Goal: Information Seeking & Learning: Learn about a topic

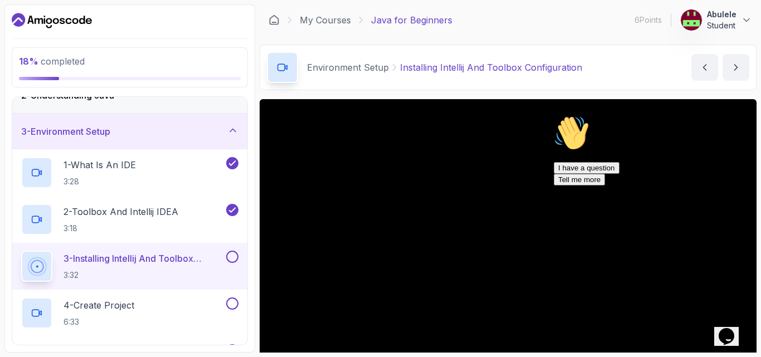
scroll to position [56, 0]
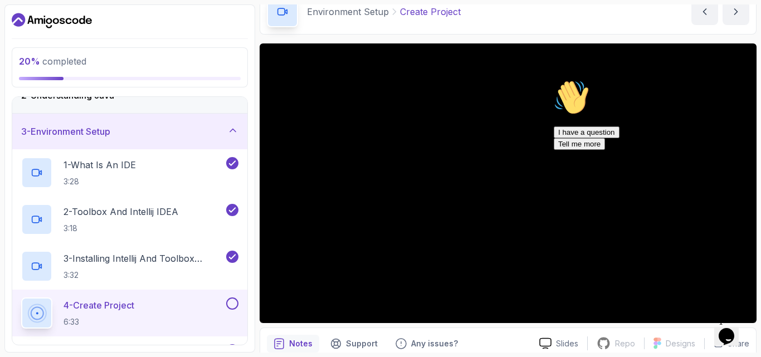
drag, startPoint x: 725, startPoint y: 327, endPoint x: 717, endPoint y: 336, distance: 11.9
click at [725, 328] on icon "Chat widget" at bounding box center [726, 336] width 16 height 17
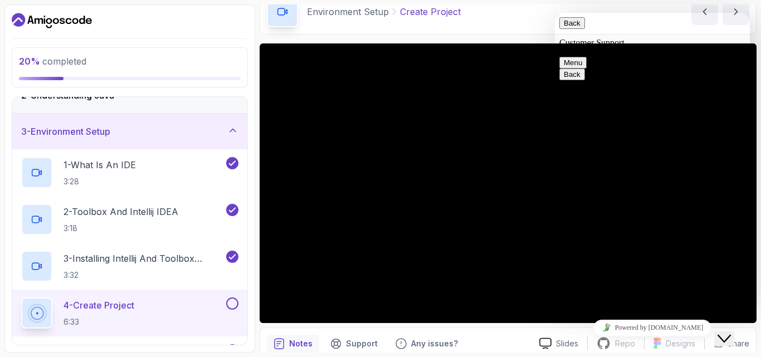
click at [727, 332] on icon "Close Chat This icon closes the chat window." at bounding box center [723, 338] width 13 height 13
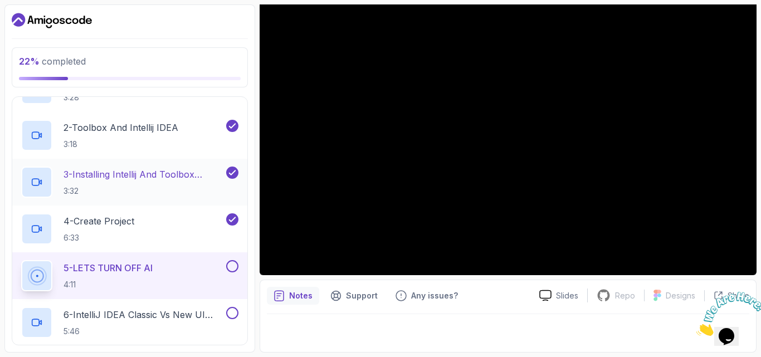
scroll to position [167, 0]
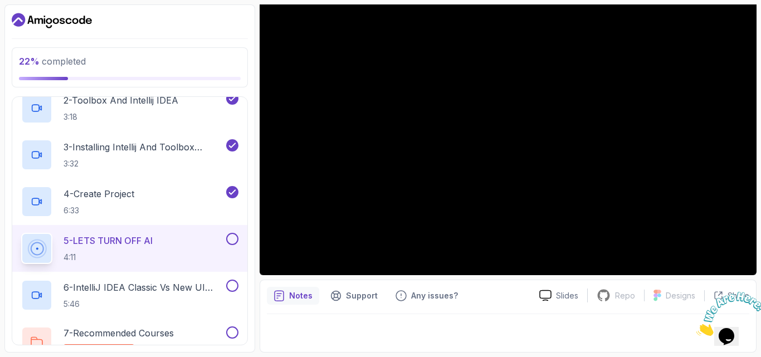
click at [36, 247] on icon at bounding box center [36, 248] width 23 height 23
click at [40, 203] on icon at bounding box center [40, 202] width 2 height 4
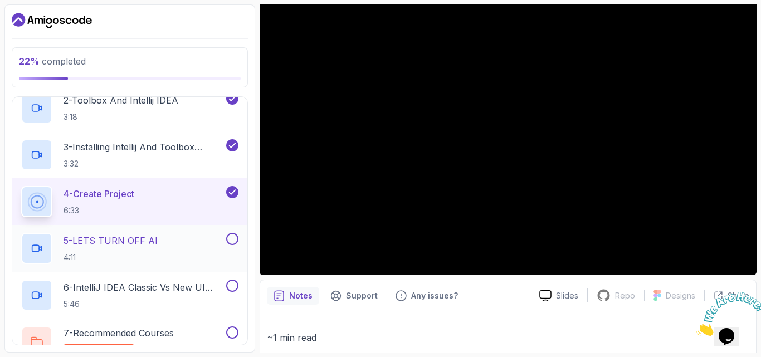
click at [36, 246] on icon at bounding box center [35, 249] width 7 height 7
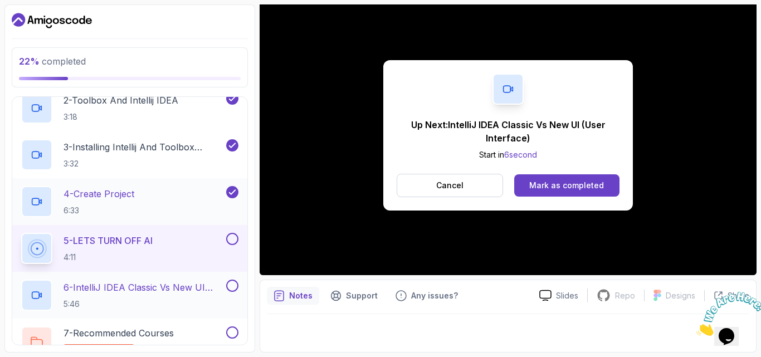
click at [35, 293] on icon at bounding box center [36, 295] width 11 height 11
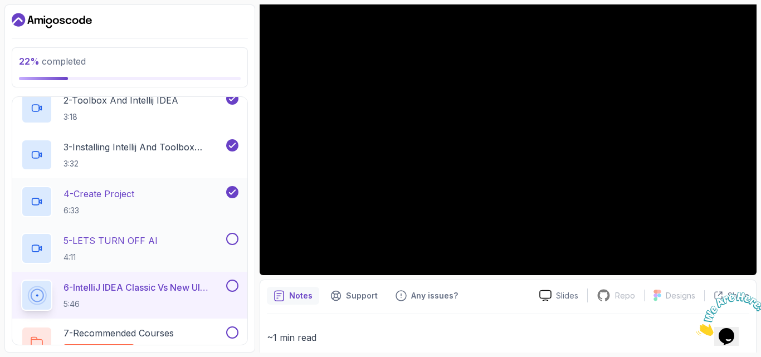
click at [233, 237] on button at bounding box center [232, 239] width 12 height 12
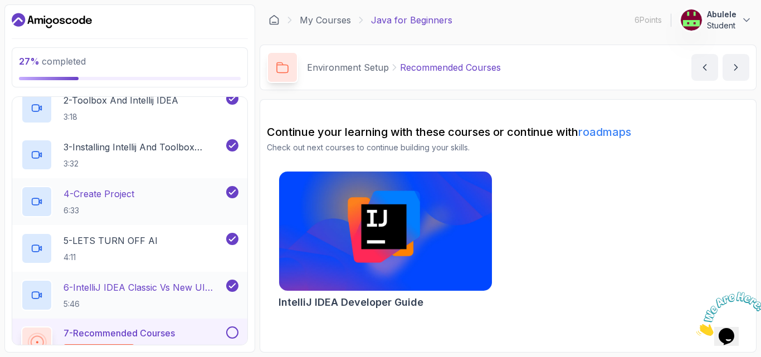
click at [653, 83] on div "Environment Setup Recommended Courses Recommended Courses by nelson" at bounding box center [508, 68] width 497 height 46
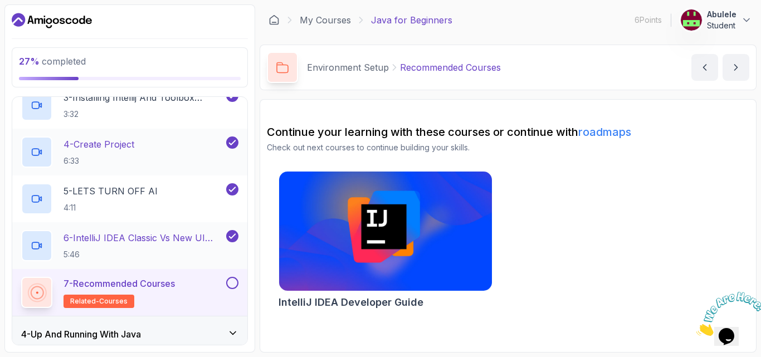
scroll to position [278, 0]
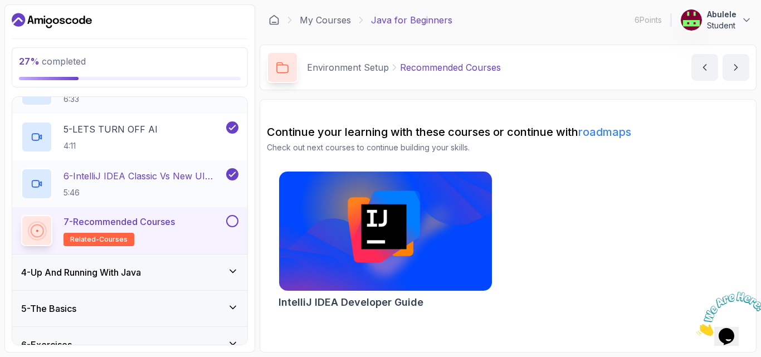
click at [232, 271] on icon at bounding box center [233, 271] width 6 height 3
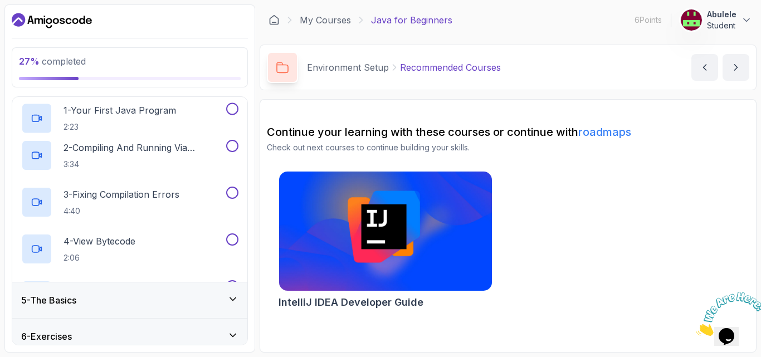
scroll to position [6, 0]
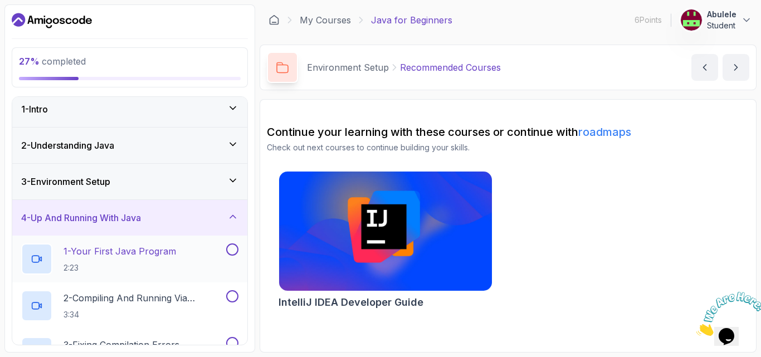
click at [35, 258] on icon at bounding box center [36, 258] width 11 height 11
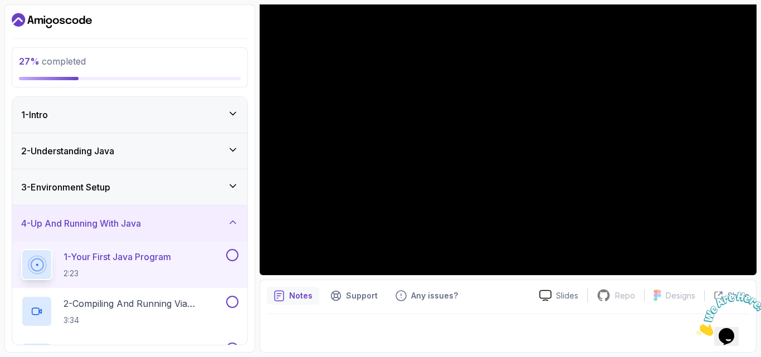
scroll to position [48, 0]
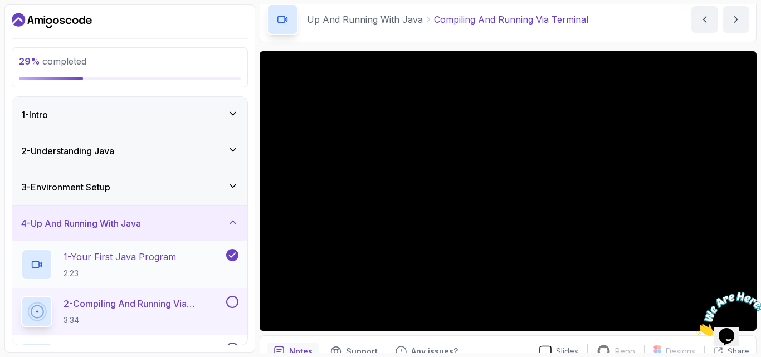
click at [32, 267] on icon at bounding box center [36, 264] width 11 height 11
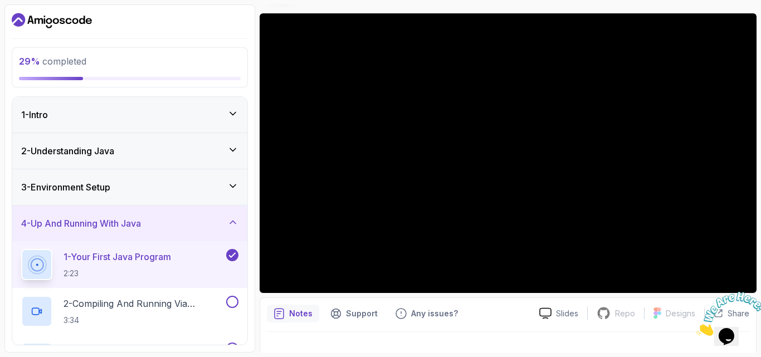
scroll to position [104, 0]
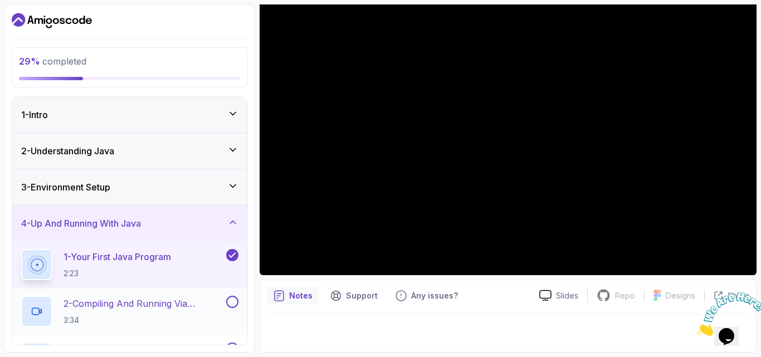
click at [35, 311] on icon at bounding box center [36, 311] width 11 height 11
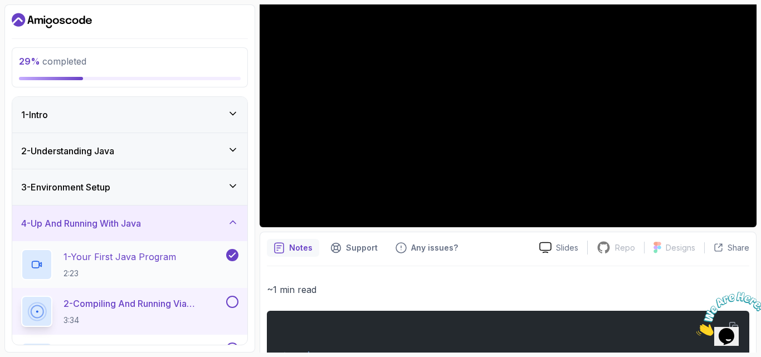
scroll to position [111, 0]
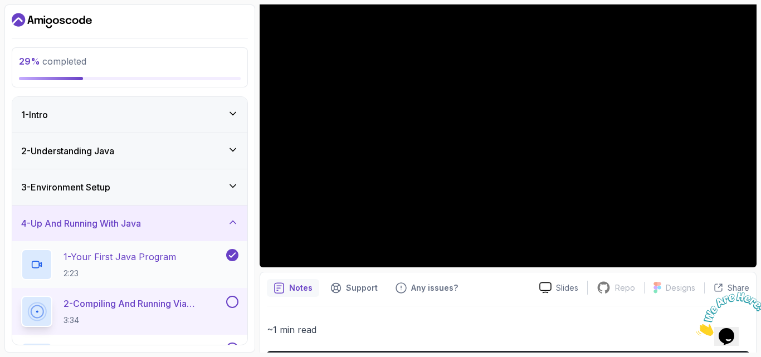
click at [129, 258] on p "1 - Your First Java Program" at bounding box center [119, 256] width 112 height 13
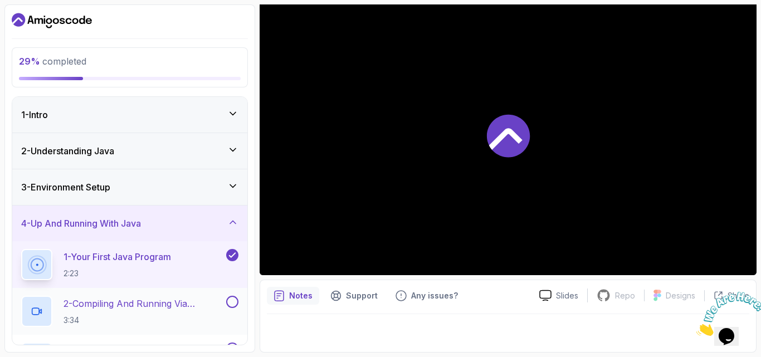
scroll to position [104, 0]
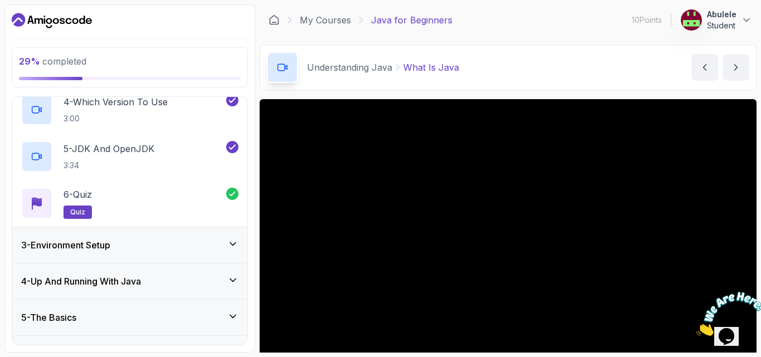
scroll to position [278, 0]
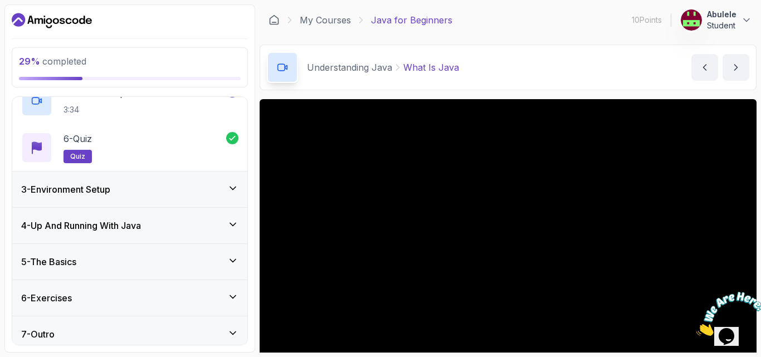
click at [232, 190] on icon at bounding box center [232, 188] width 11 height 11
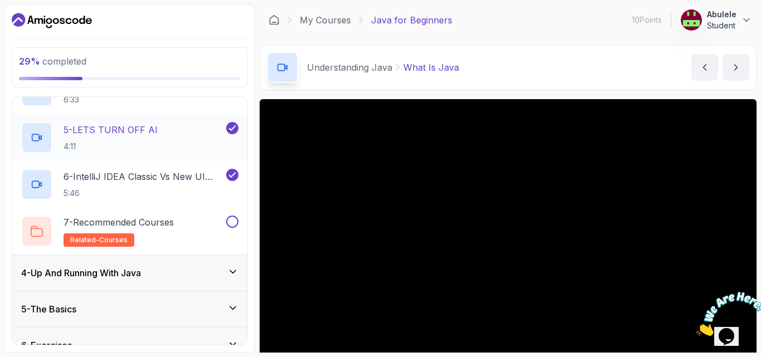
scroll to position [332, 0]
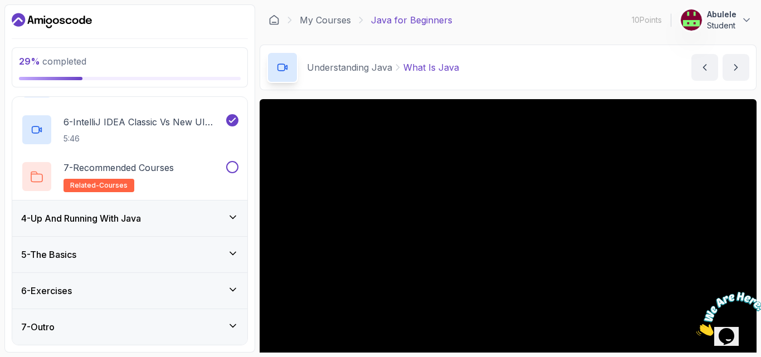
click at [232, 214] on icon at bounding box center [232, 217] width 11 height 11
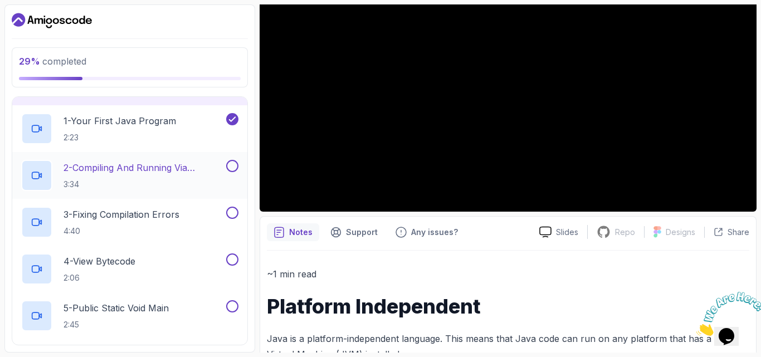
scroll to position [117, 0]
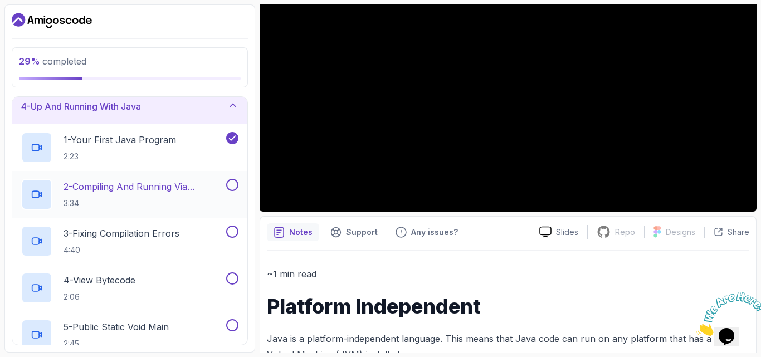
click at [33, 195] on icon at bounding box center [36, 194] width 11 height 11
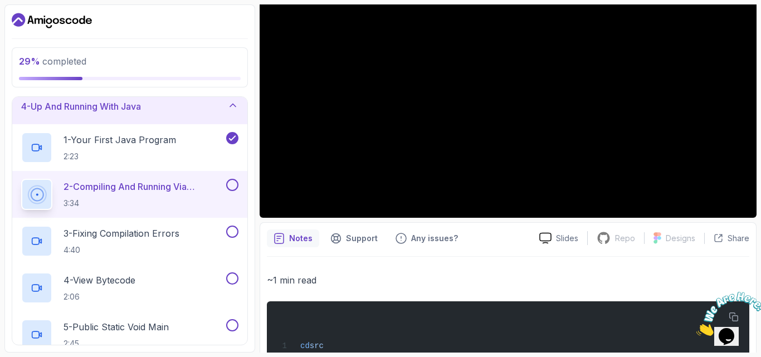
scroll to position [167, 0]
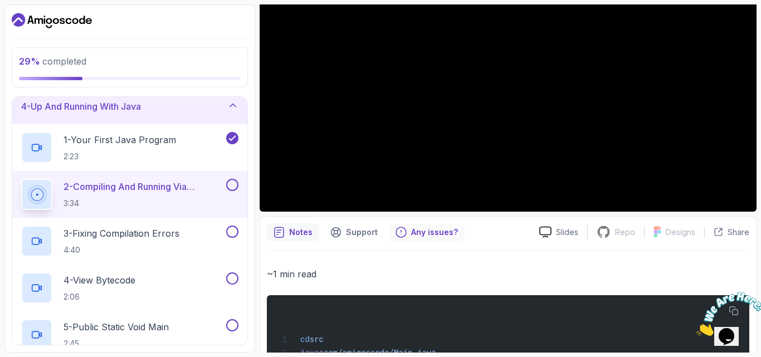
click at [426, 229] on p "Any issues?" at bounding box center [434, 232] width 47 height 11
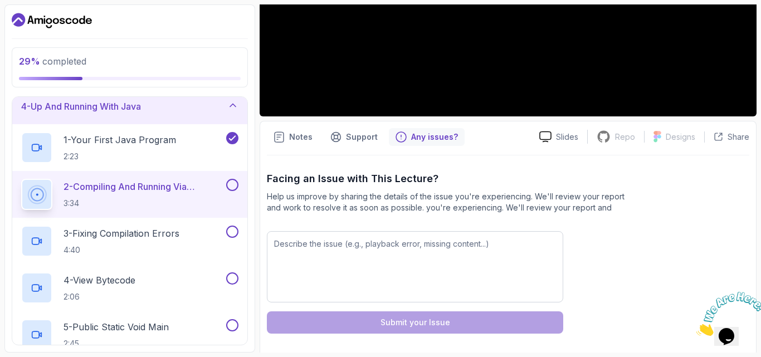
scroll to position [266, 0]
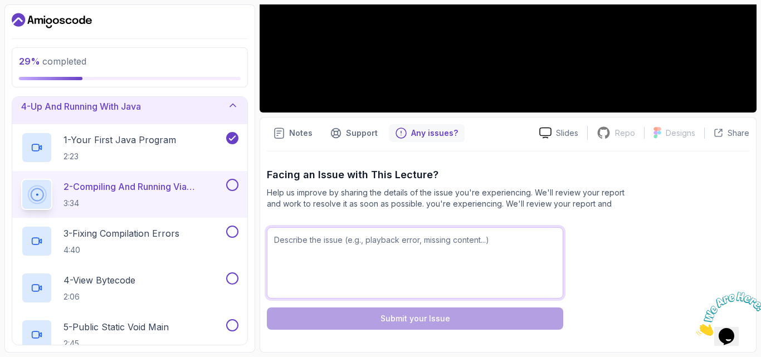
click at [420, 234] on textarea at bounding box center [415, 262] width 296 height 71
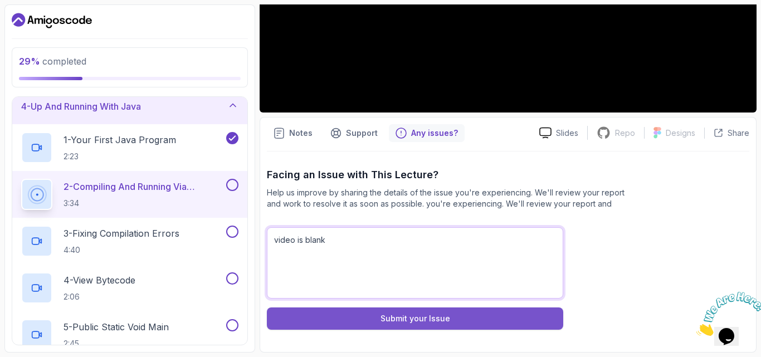
type textarea "video is blank"
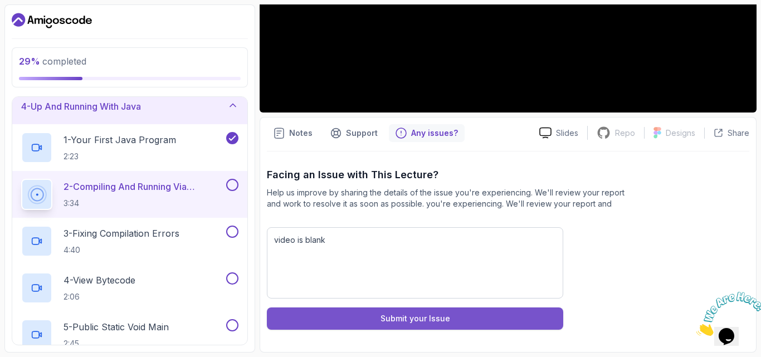
click at [389, 314] on div "Submit your Issue" at bounding box center [415, 318] width 70 height 11
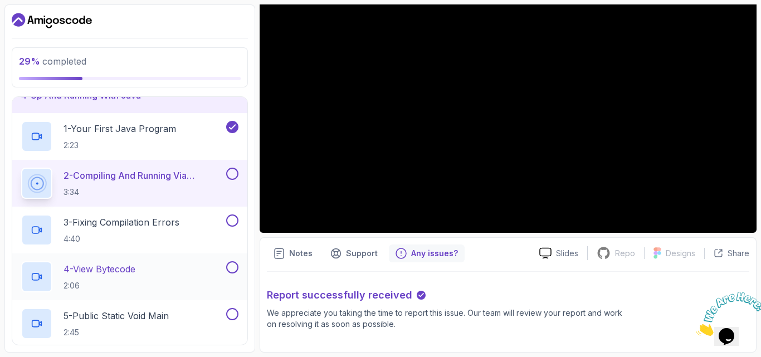
scroll to position [101, 0]
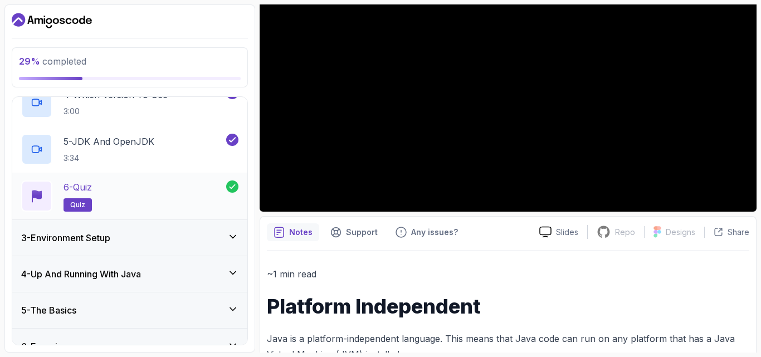
scroll to position [286, 0]
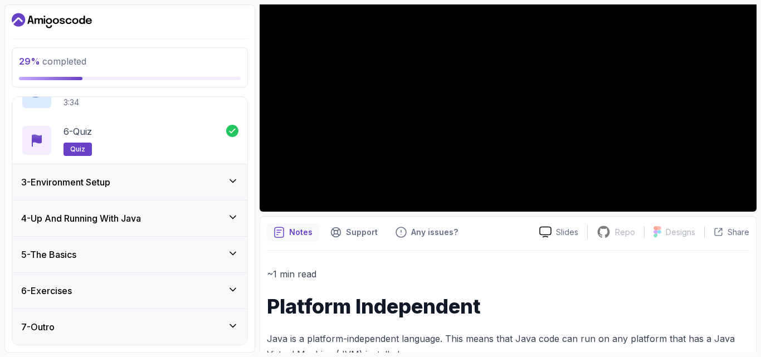
click at [230, 180] on icon at bounding box center [232, 180] width 11 height 11
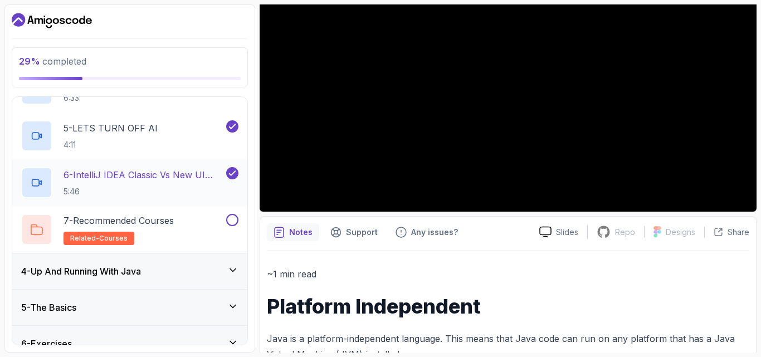
scroll to position [277, 0]
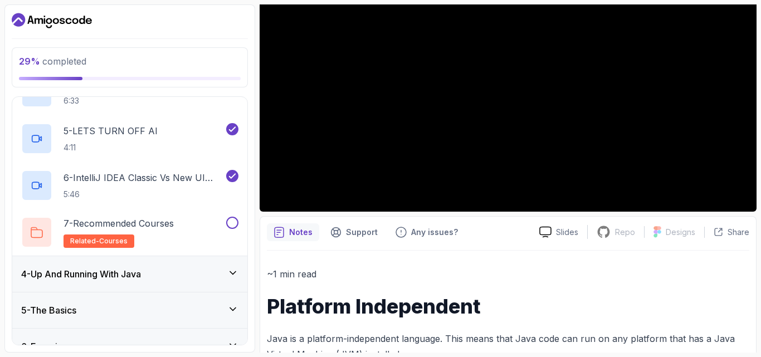
click at [231, 272] on icon at bounding box center [233, 273] width 6 height 3
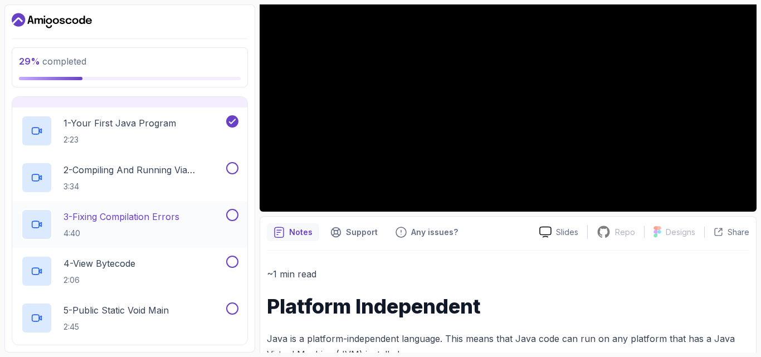
scroll to position [117, 0]
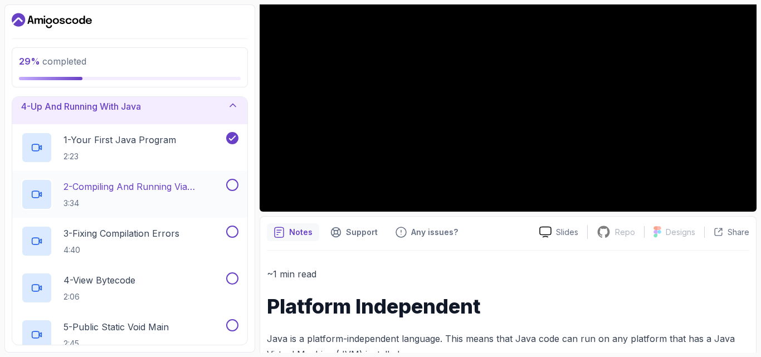
click at [37, 195] on icon at bounding box center [36, 194] width 11 height 11
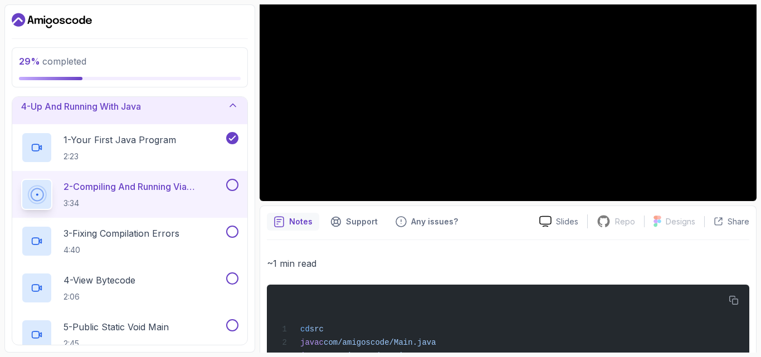
scroll to position [223, 0]
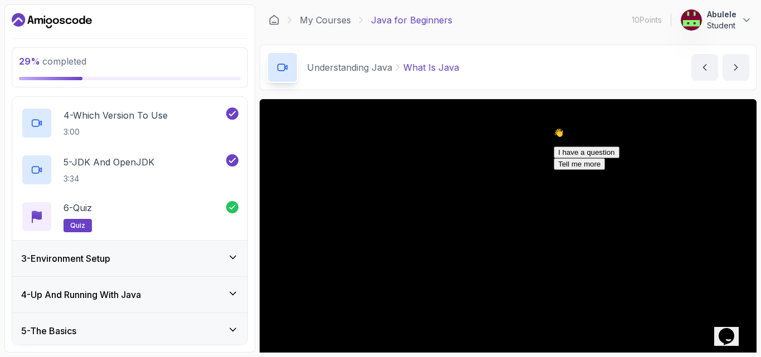
scroll to position [278, 0]
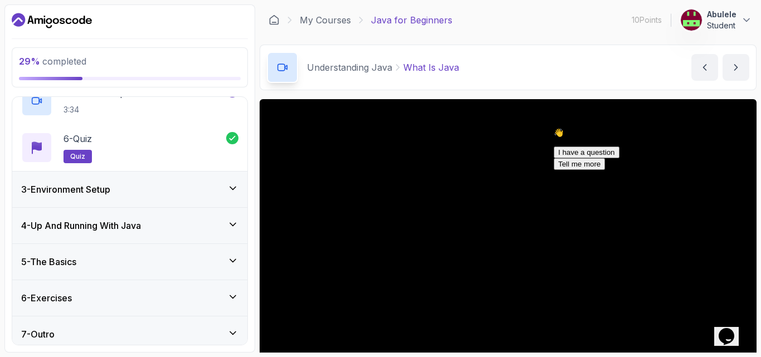
click at [231, 225] on icon at bounding box center [232, 224] width 11 height 11
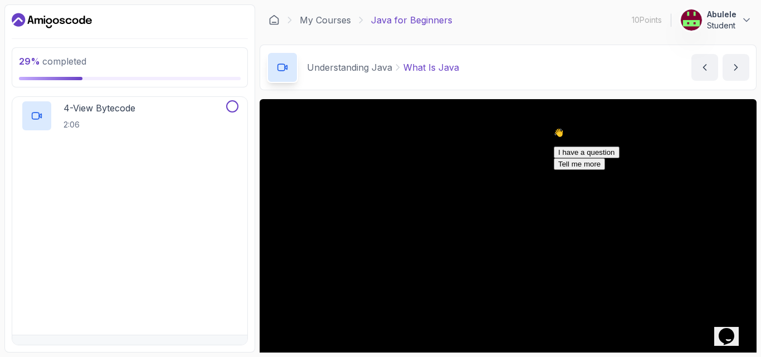
scroll to position [6, 0]
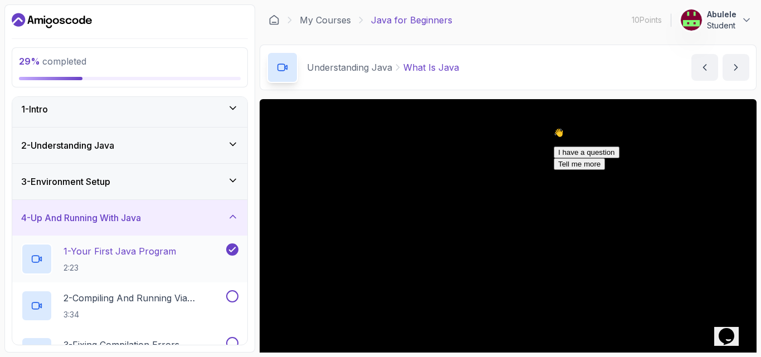
click at [36, 258] on icon at bounding box center [36, 258] width 11 height 11
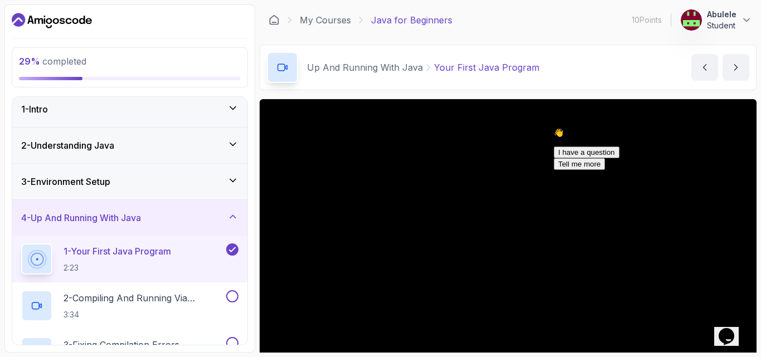
click at [614, 69] on div "Up And Running With Java Your First Java Program Your First Java Program by nel…" at bounding box center [508, 68] width 497 height 46
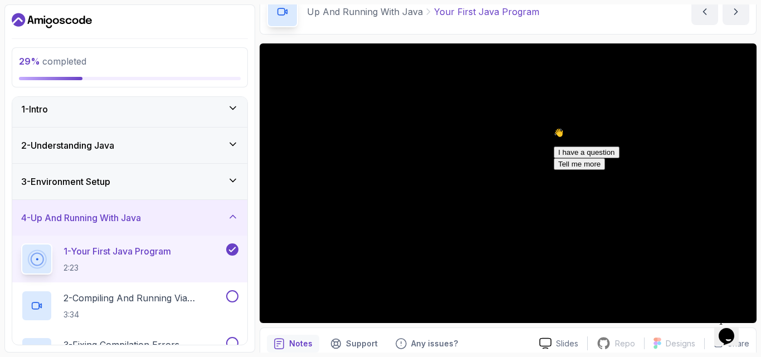
click at [233, 178] on icon at bounding box center [232, 180] width 11 height 11
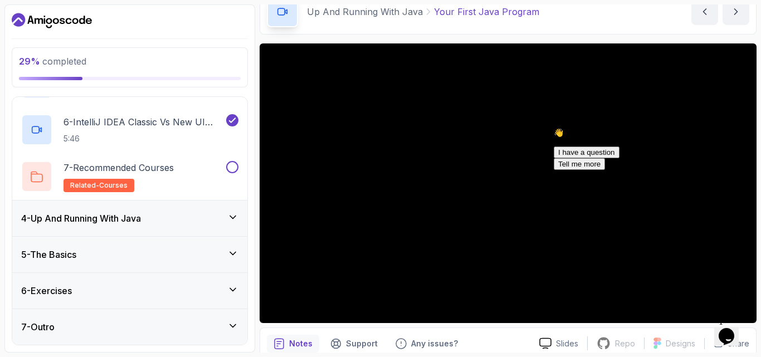
scroll to position [277, 0]
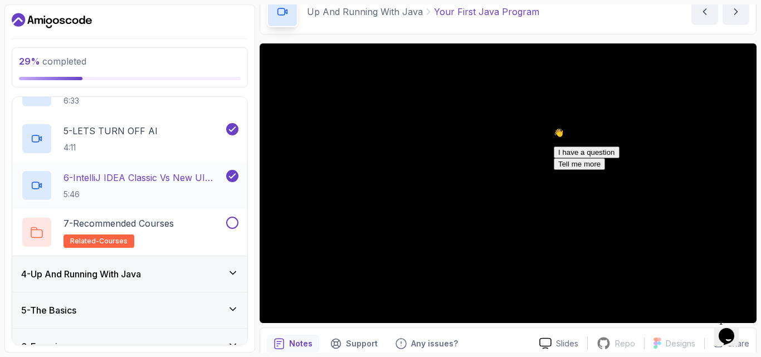
click at [35, 185] on icon at bounding box center [36, 185] width 11 height 11
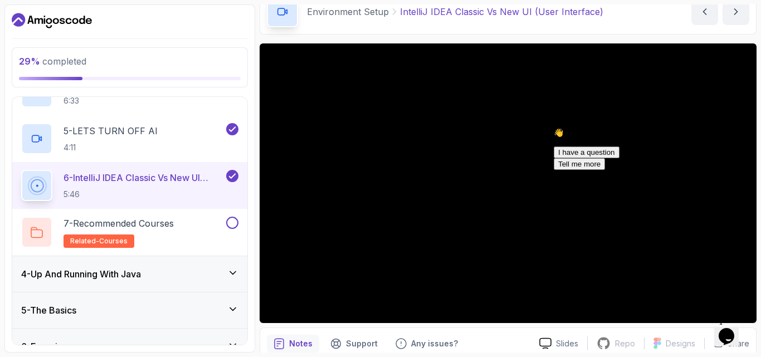
click at [247, 100] on div "1 - Intro 2 - Understanding Java 3 - Environment Setup 1 - What Is An IDE 3:28 …" at bounding box center [130, 220] width 236 height 249
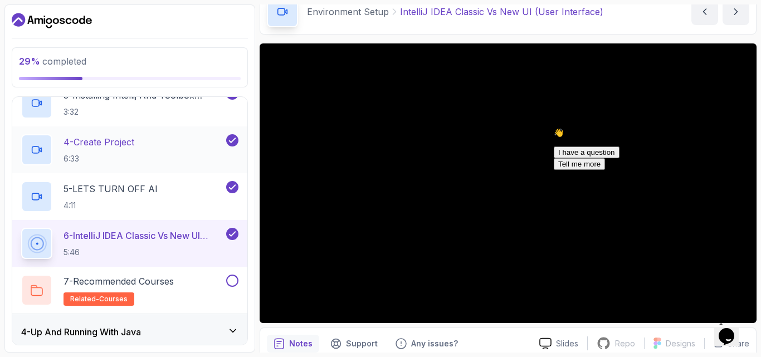
scroll to position [221, 0]
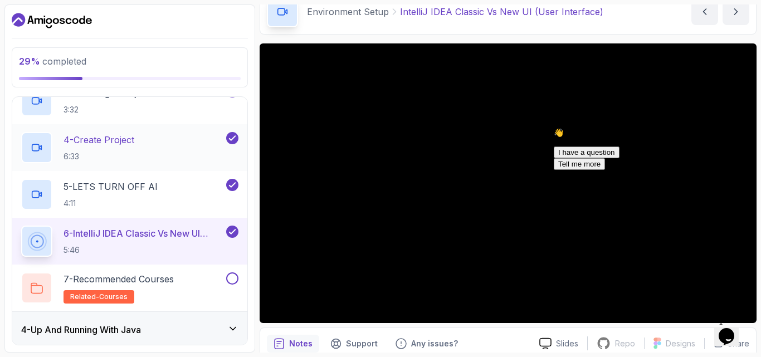
click at [169, 138] on div "4 - Create Project 6:33" at bounding box center [122, 147] width 203 height 31
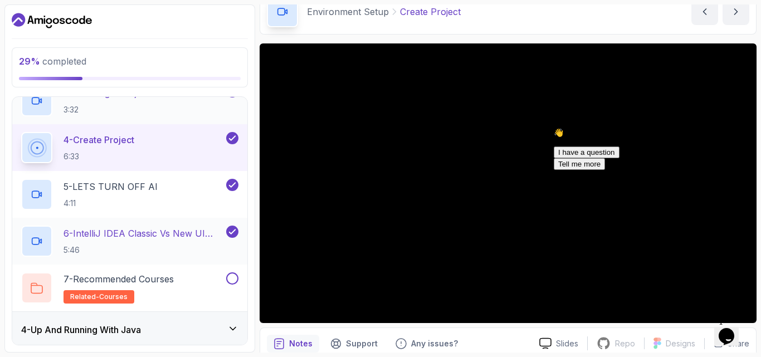
click at [38, 101] on icon at bounding box center [36, 100] width 11 height 11
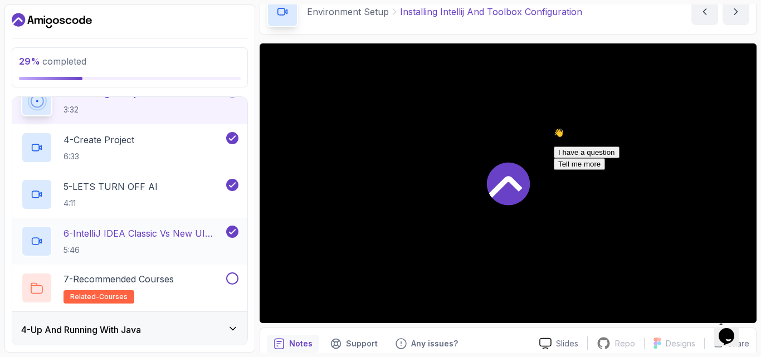
scroll to position [214, 0]
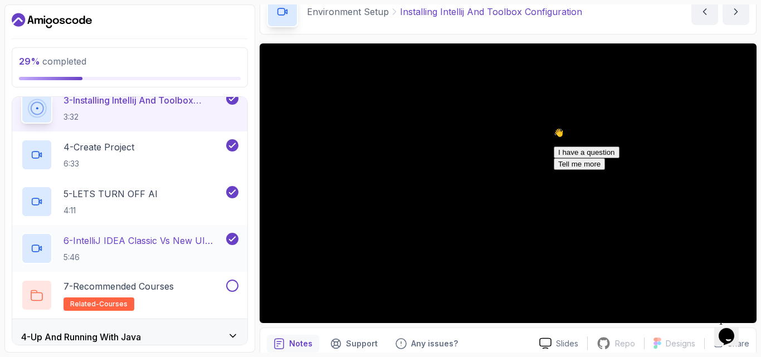
click at [277, 12] on icon at bounding box center [282, 11] width 11 height 11
click at [33, 152] on icon at bounding box center [35, 155] width 7 height 7
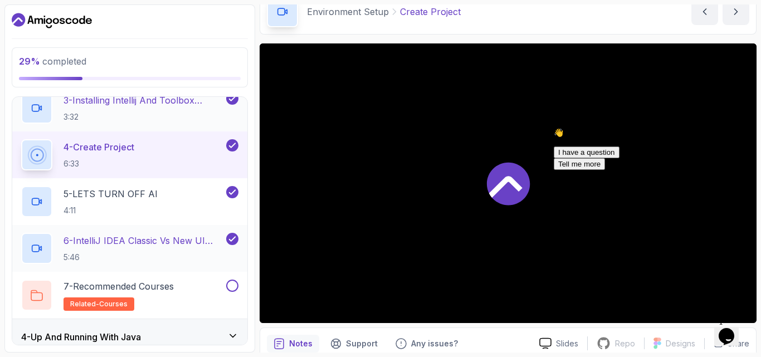
scroll to position [221, 0]
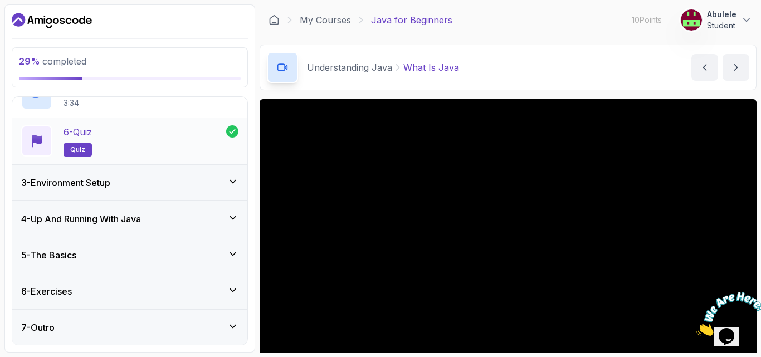
scroll to position [286, 0]
click at [231, 180] on icon at bounding box center [233, 181] width 6 height 3
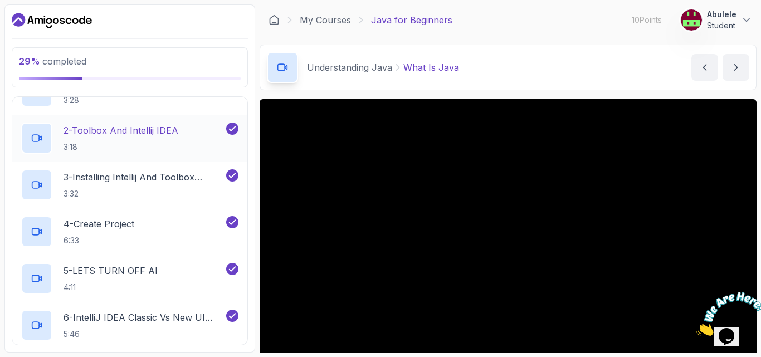
scroll to position [173, 0]
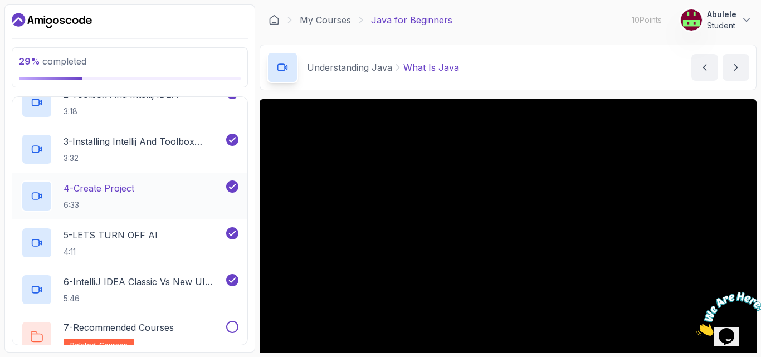
click at [33, 195] on icon at bounding box center [36, 195] width 11 height 11
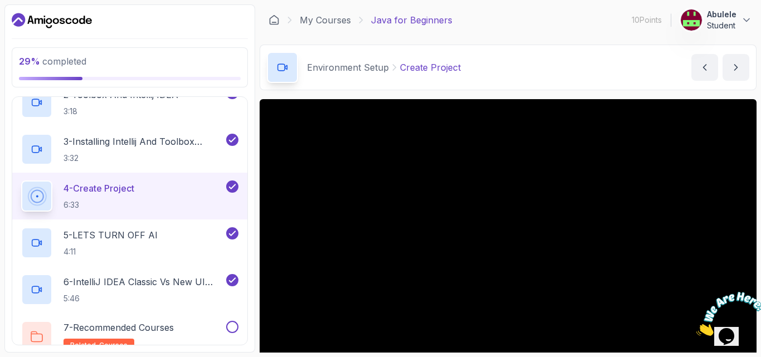
click at [593, 79] on div "Environment Setup Create Project Create Project by nelson" at bounding box center [508, 68] width 497 height 46
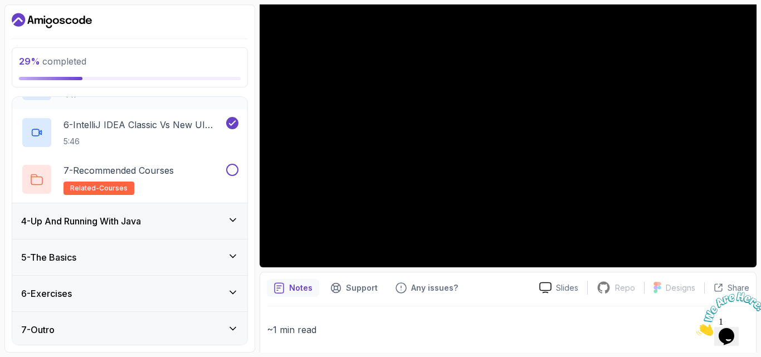
scroll to position [332, 0]
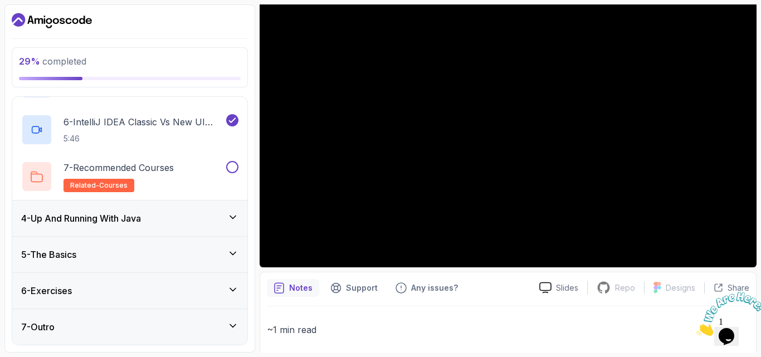
click at [230, 219] on icon at bounding box center [232, 217] width 11 height 11
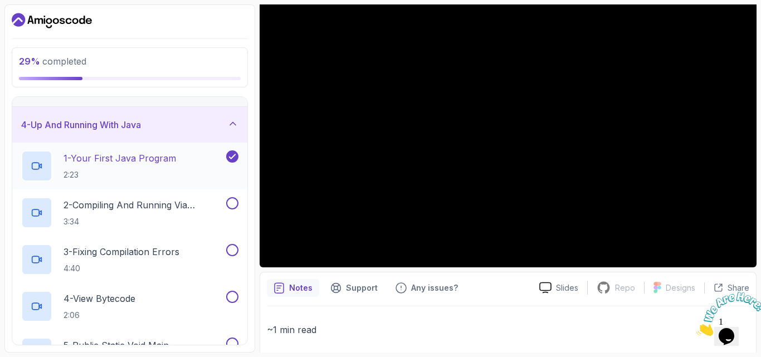
scroll to position [117, 0]
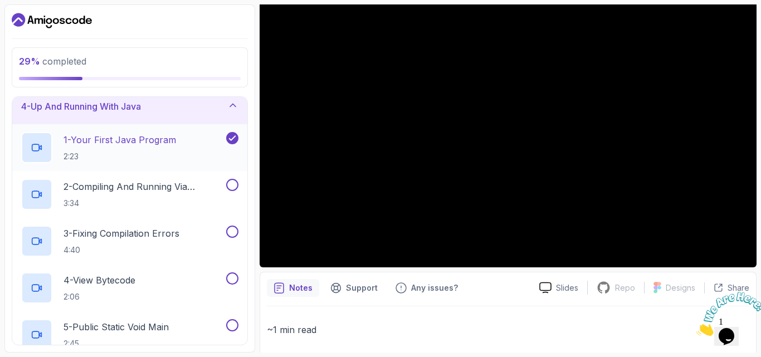
click at [32, 149] on icon at bounding box center [35, 148] width 7 height 7
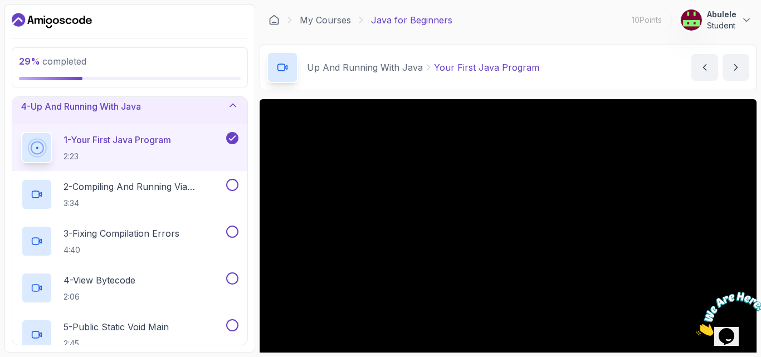
click at [281, 65] on icon at bounding box center [282, 67] width 11 height 11
click at [36, 193] on icon at bounding box center [36, 194] width 11 height 11
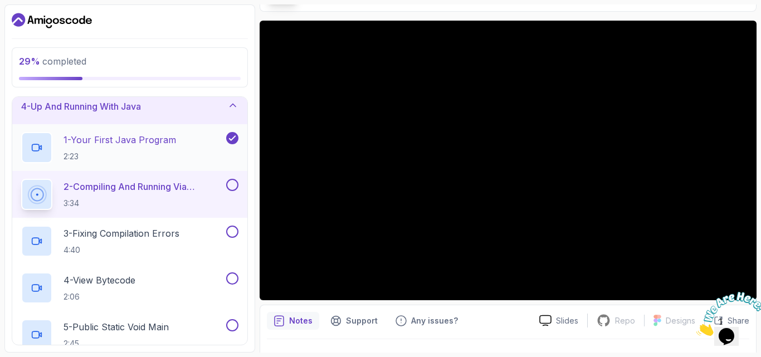
scroll to position [56, 0]
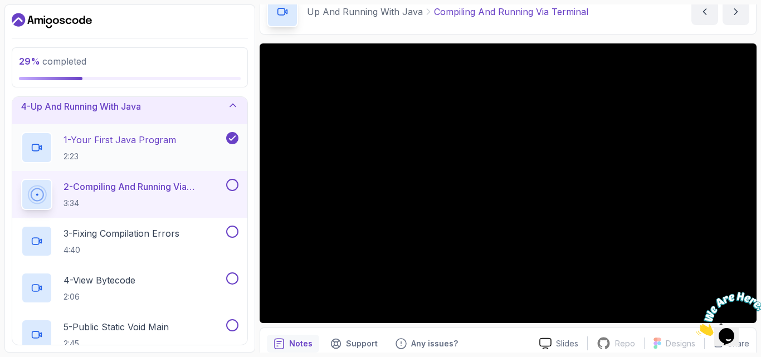
click at [229, 107] on icon at bounding box center [232, 105] width 11 height 11
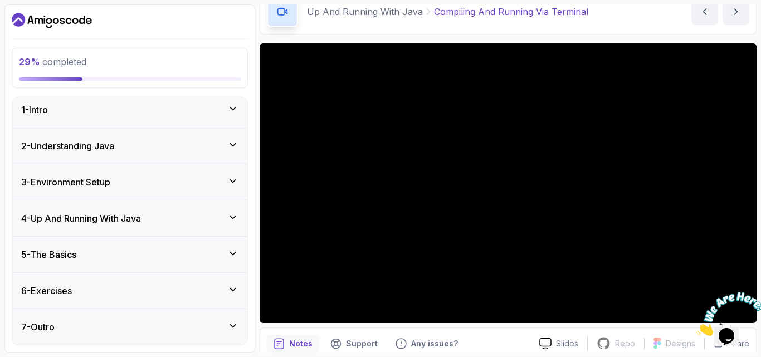
scroll to position [6, 0]
click at [232, 251] on icon at bounding box center [232, 253] width 11 height 11
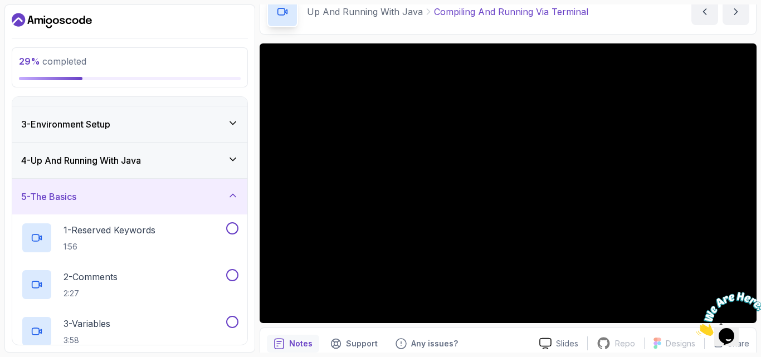
scroll to position [0, 0]
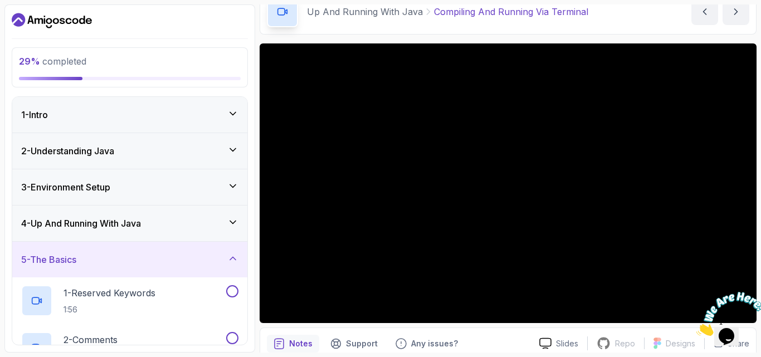
click at [234, 258] on icon at bounding box center [232, 258] width 11 height 11
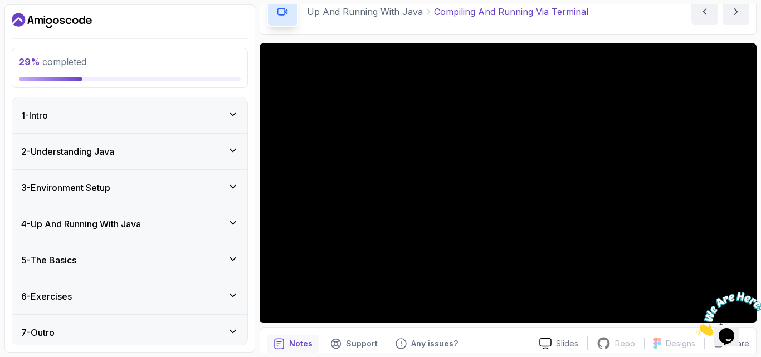
click at [233, 219] on icon at bounding box center [232, 222] width 11 height 11
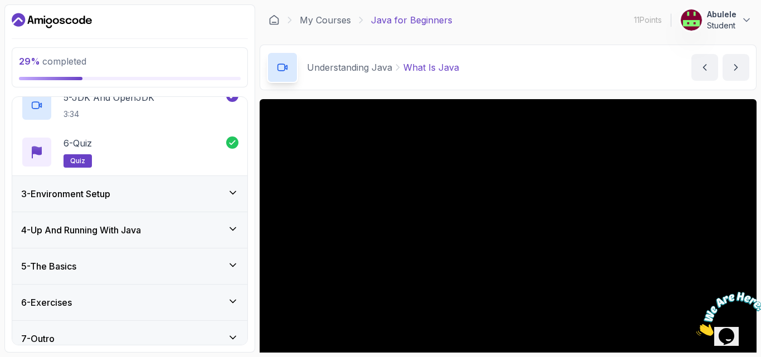
scroll to position [286, 0]
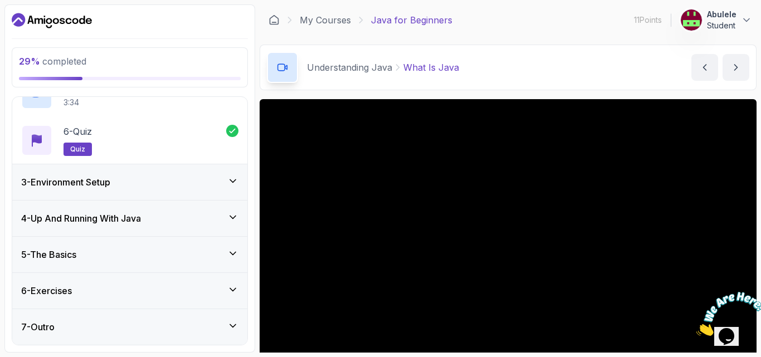
click at [233, 183] on icon at bounding box center [232, 180] width 11 height 11
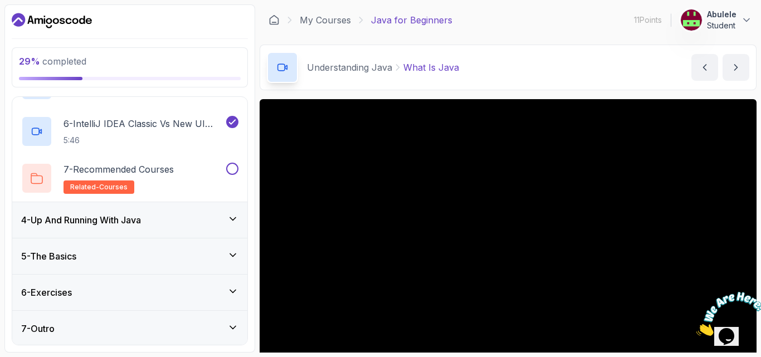
scroll to position [332, 0]
click at [235, 218] on icon at bounding box center [232, 217] width 11 height 11
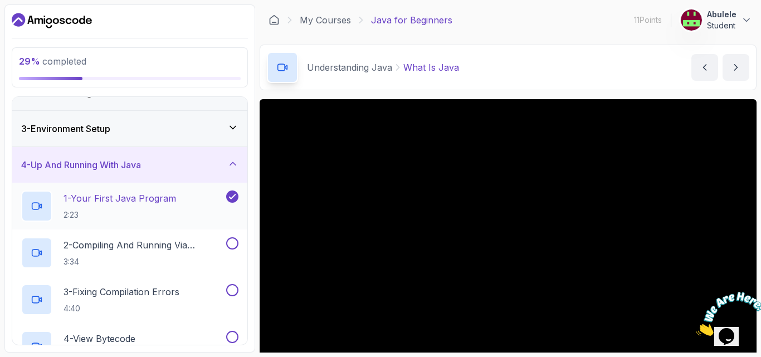
scroll to position [117, 0]
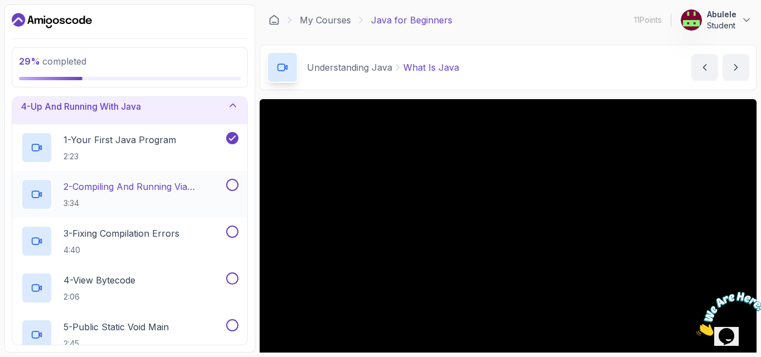
click at [38, 191] on icon at bounding box center [36, 194] width 11 height 11
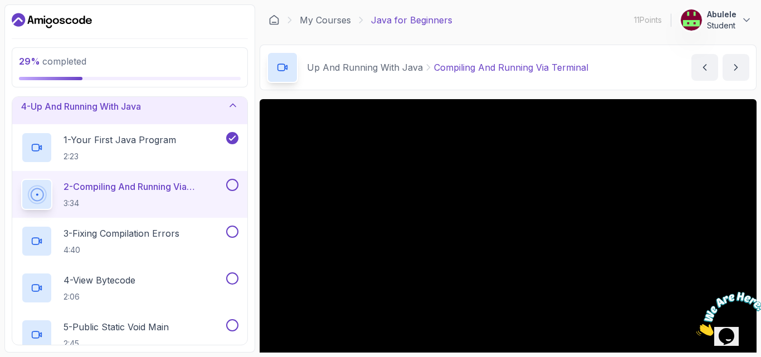
scroll to position [56, 0]
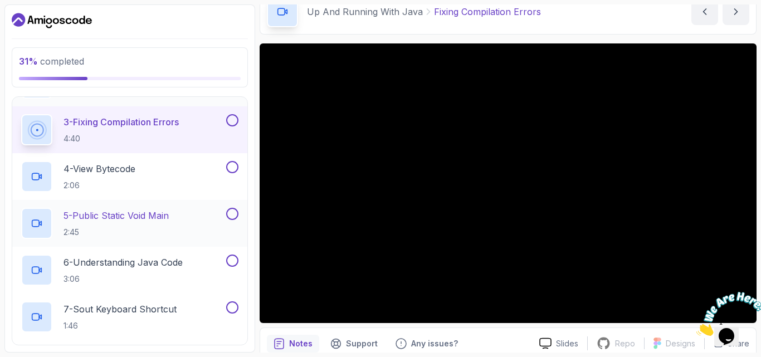
scroll to position [173, 0]
